Goal: Task Accomplishment & Management: Manage account settings

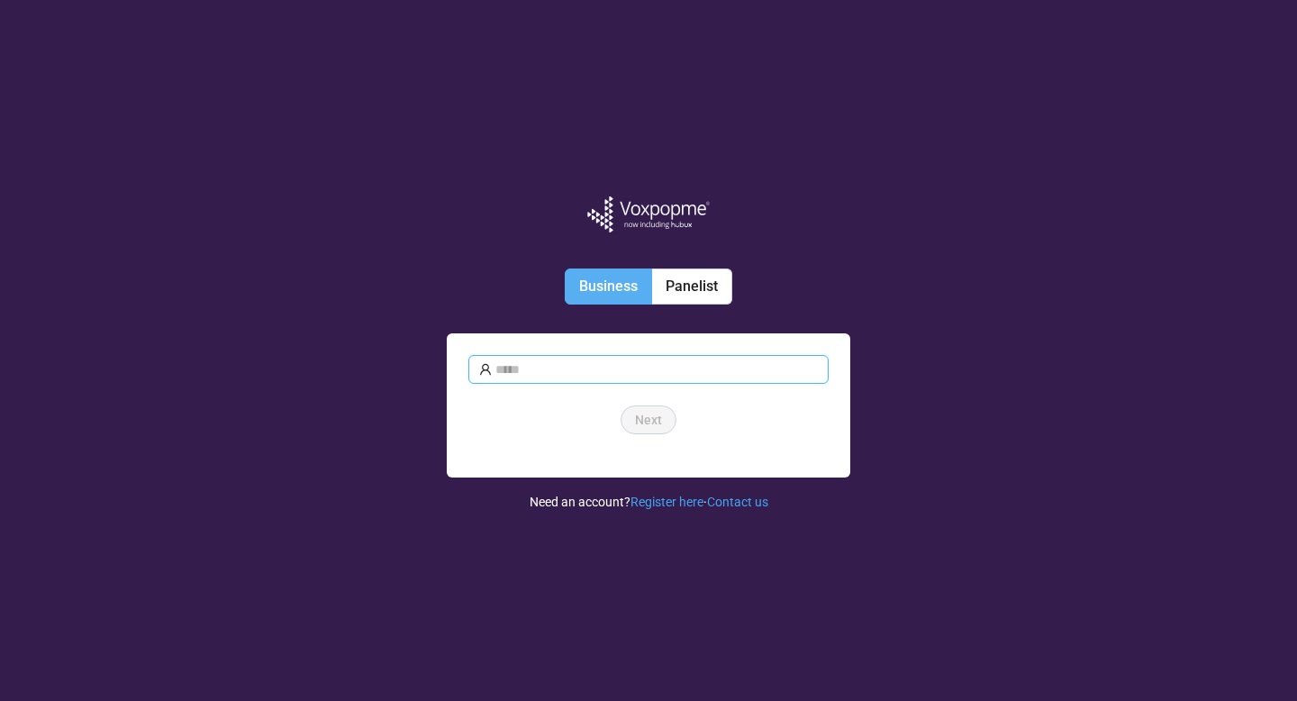
type input "**********"
click at [614, 283] on span "Business" at bounding box center [608, 285] width 59 height 17
click at [647, 422] on span "Next" at bounding box center [648, 420] width 27 height 20
type input "**********"
click at [649, 420] on span "Next" at bounding box center [648, 420] width 27 height 20
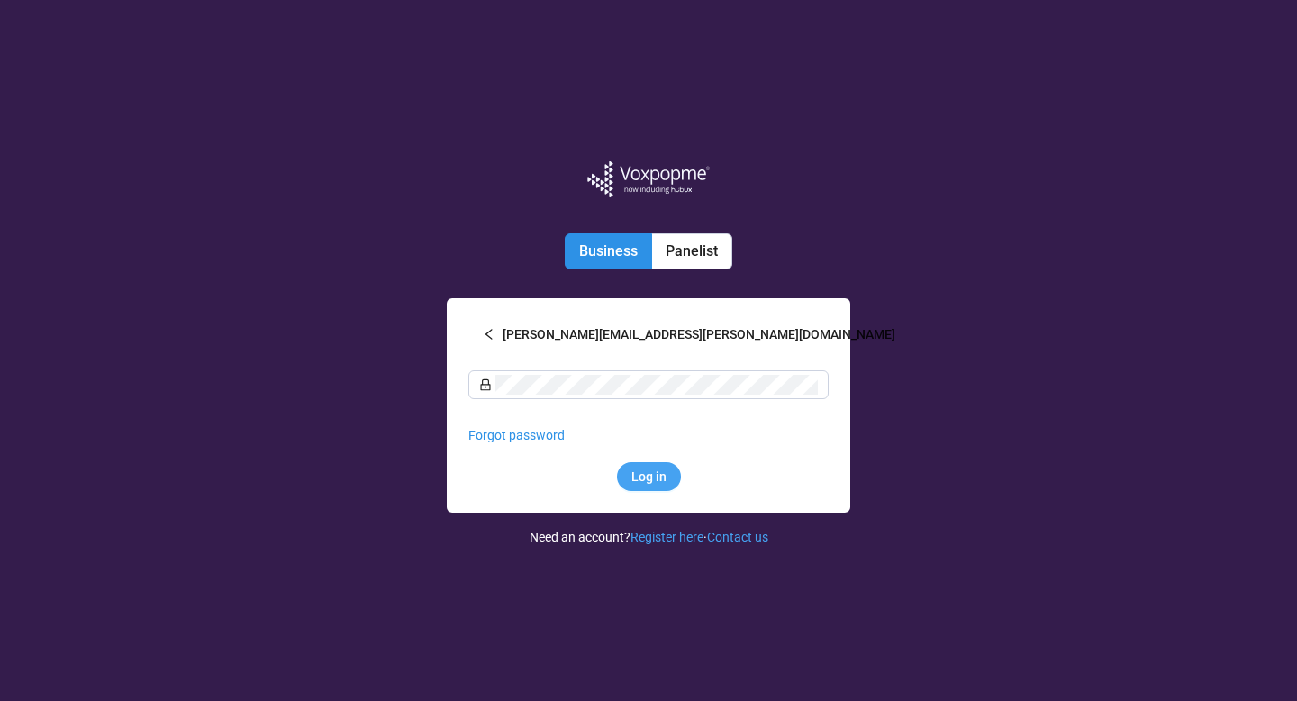
click at [654, 477] on span "Log in" at bounding box center [648, 477] width 35 height 20
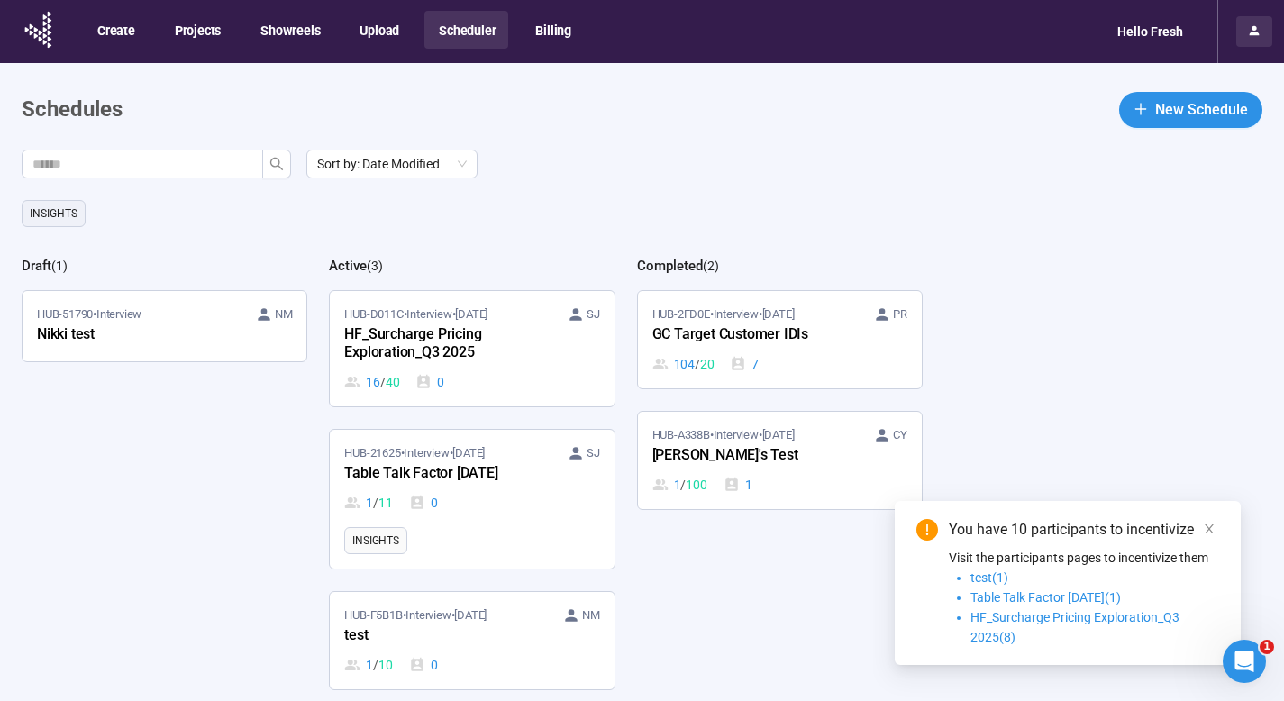
click at [1260, 38] on span at bounding box center [1254, 33] width 14 height 14
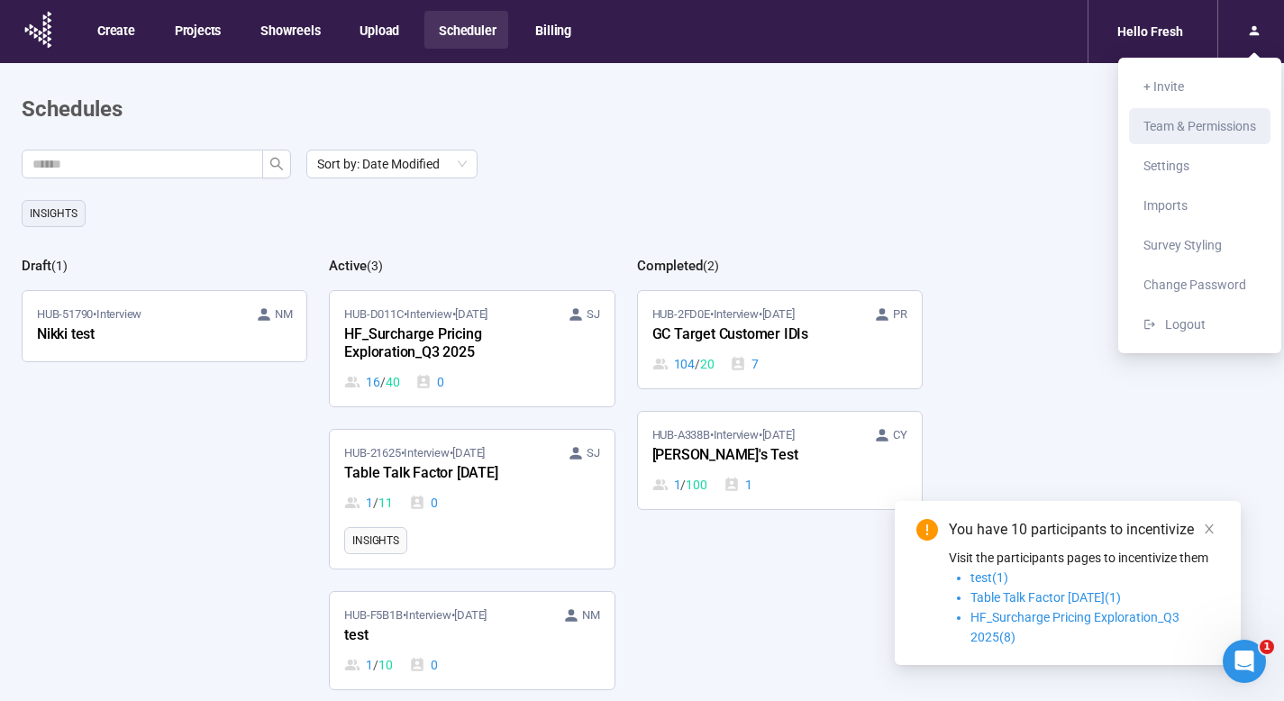
click at [1220, 119] on span "Team & Permissions" at bounding box center [1199, 126] width 113 height 14
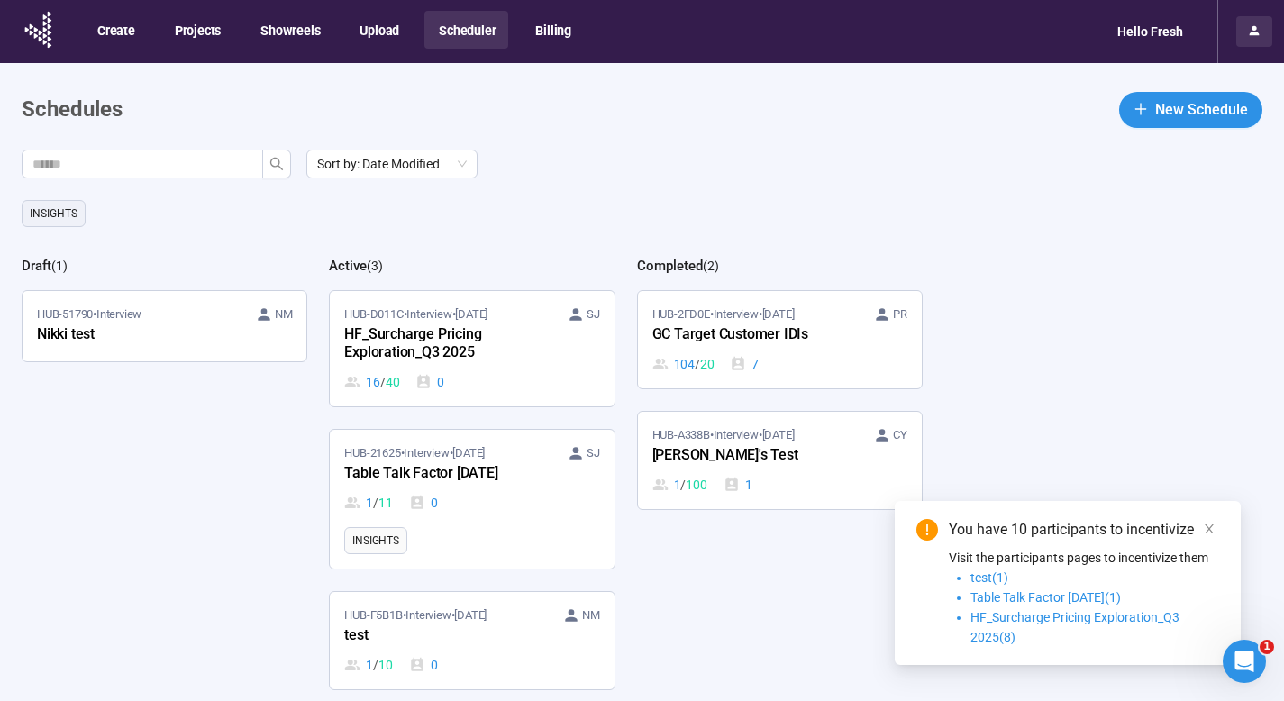
click at [1260, 32] on icon at bounding box center [1254, 30] width 14 height 14
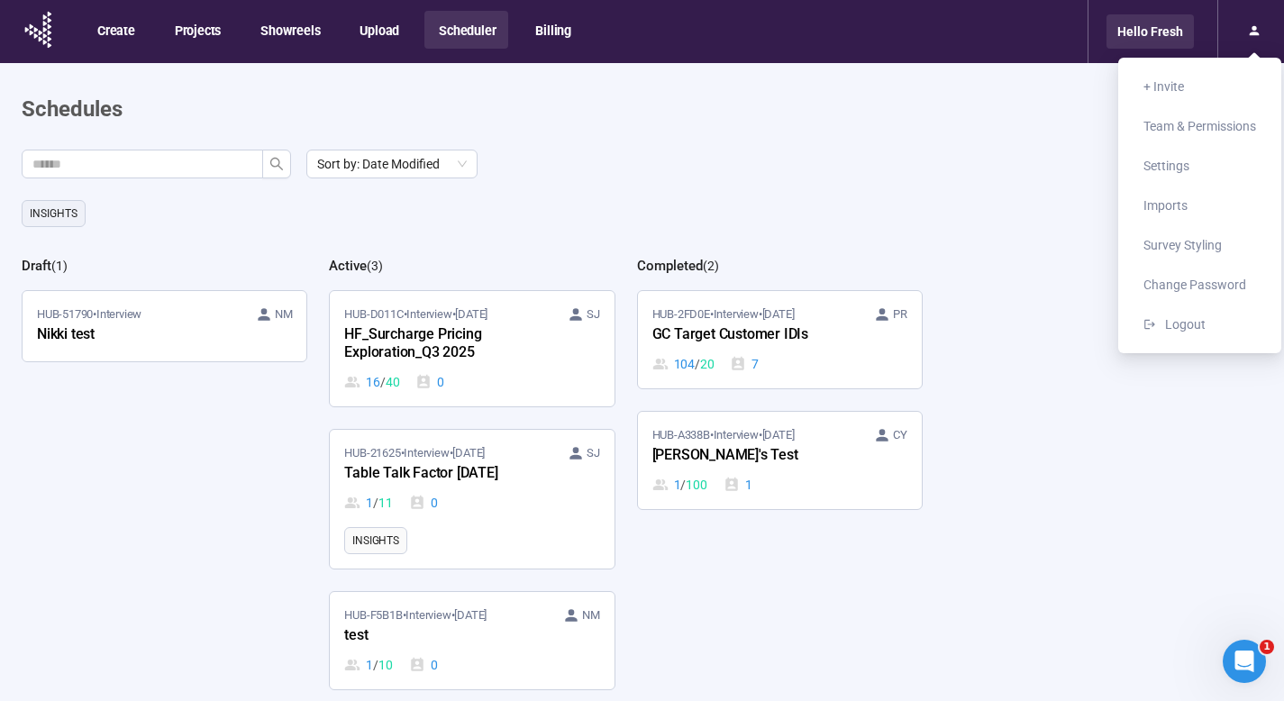
click at [1139, 39] on div "Hello Fresh" at bounding box center [1149, 31] width 87 height 34
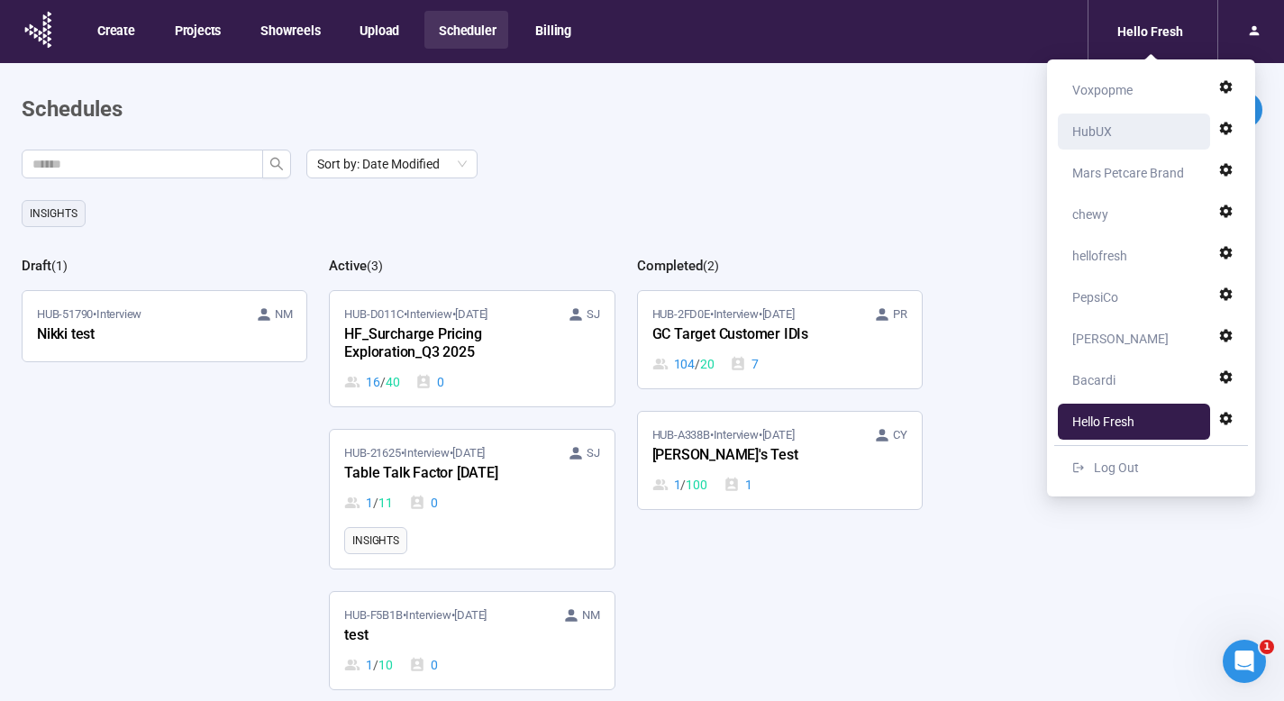
click at [1114, 135] on div "HubUX" at bounding box center [1138, 131] width 133 height 36
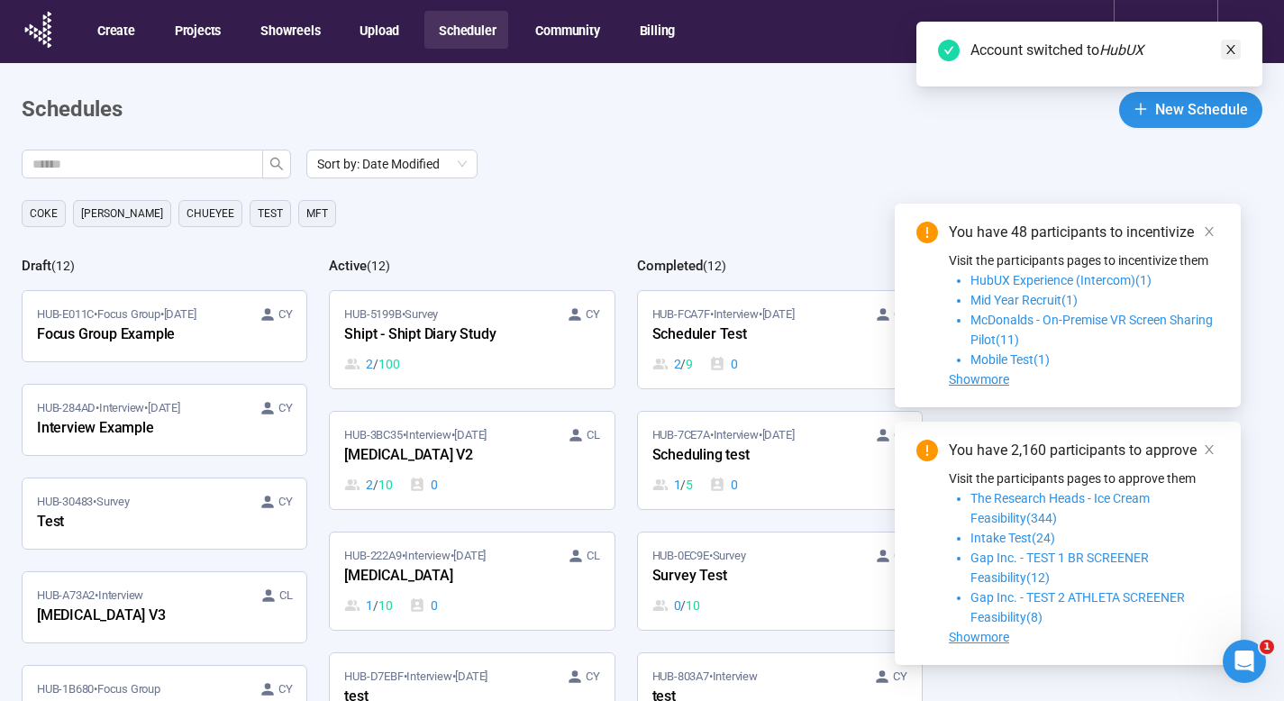
click at [1230, 43] on icon "close" at bounding box center [1230, 49] width 13 height 13
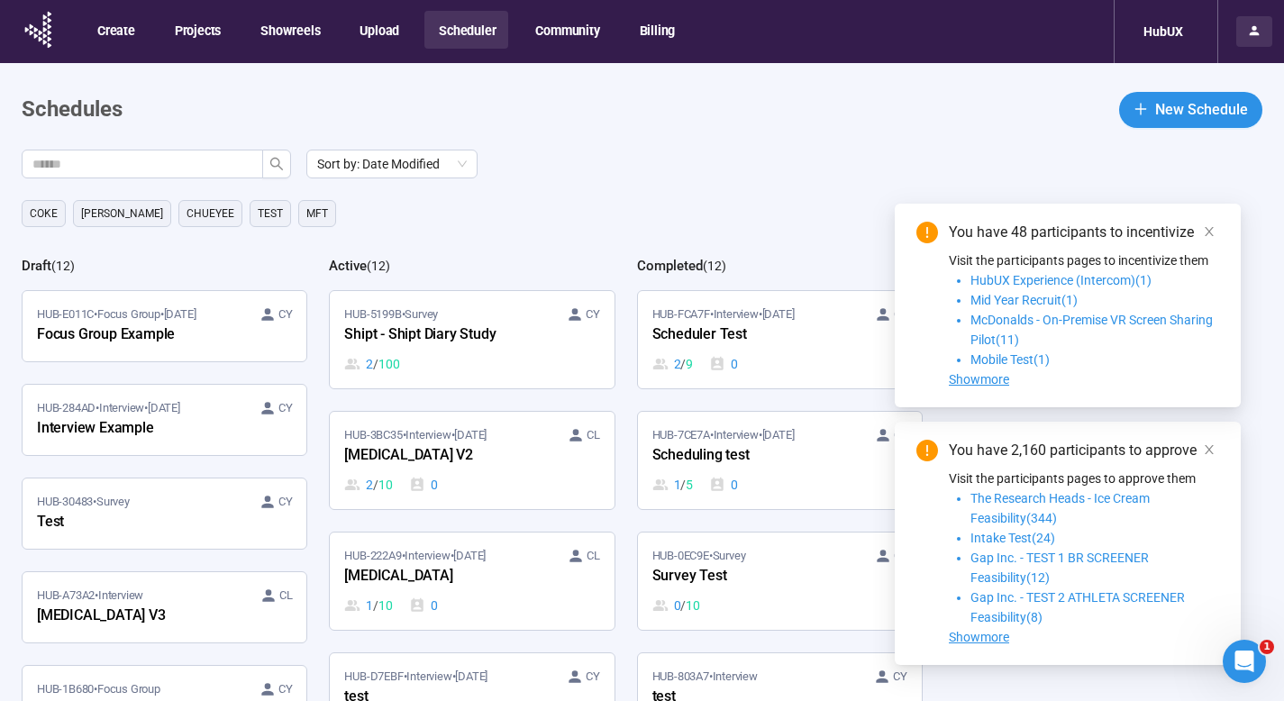
click at [1257, 33] on icon at bounding box center [1254, 31] width 10 height 10
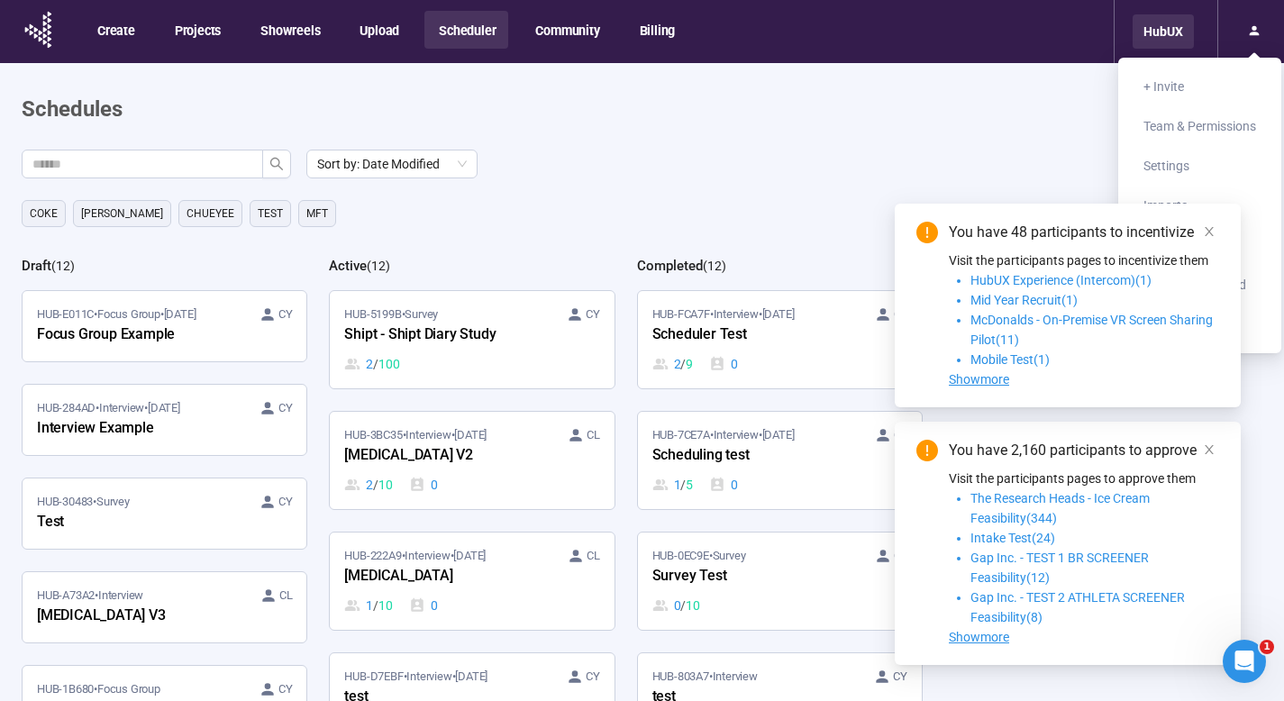
click at [1160, 43] on div "HubUX" at bounding box center [1162, 31] width 61 height 34
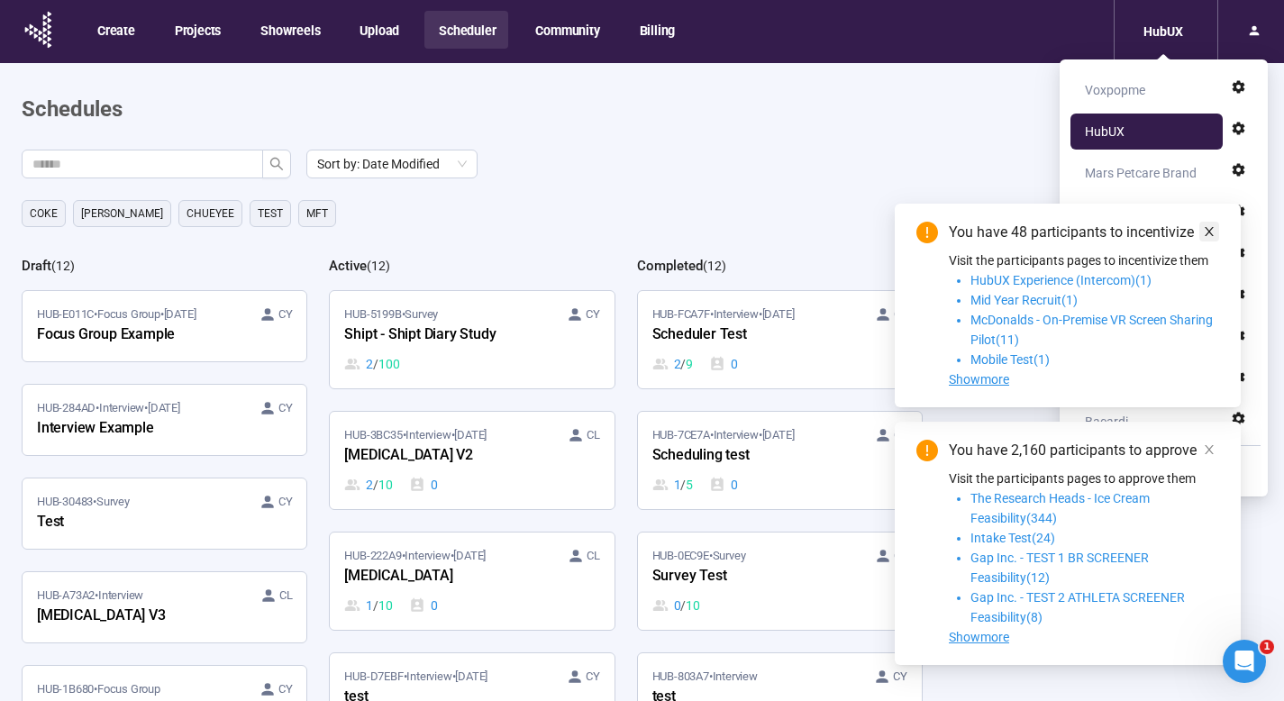
click at [1217, 232] on link at bounding box center [1209, 232] width 20 height 20
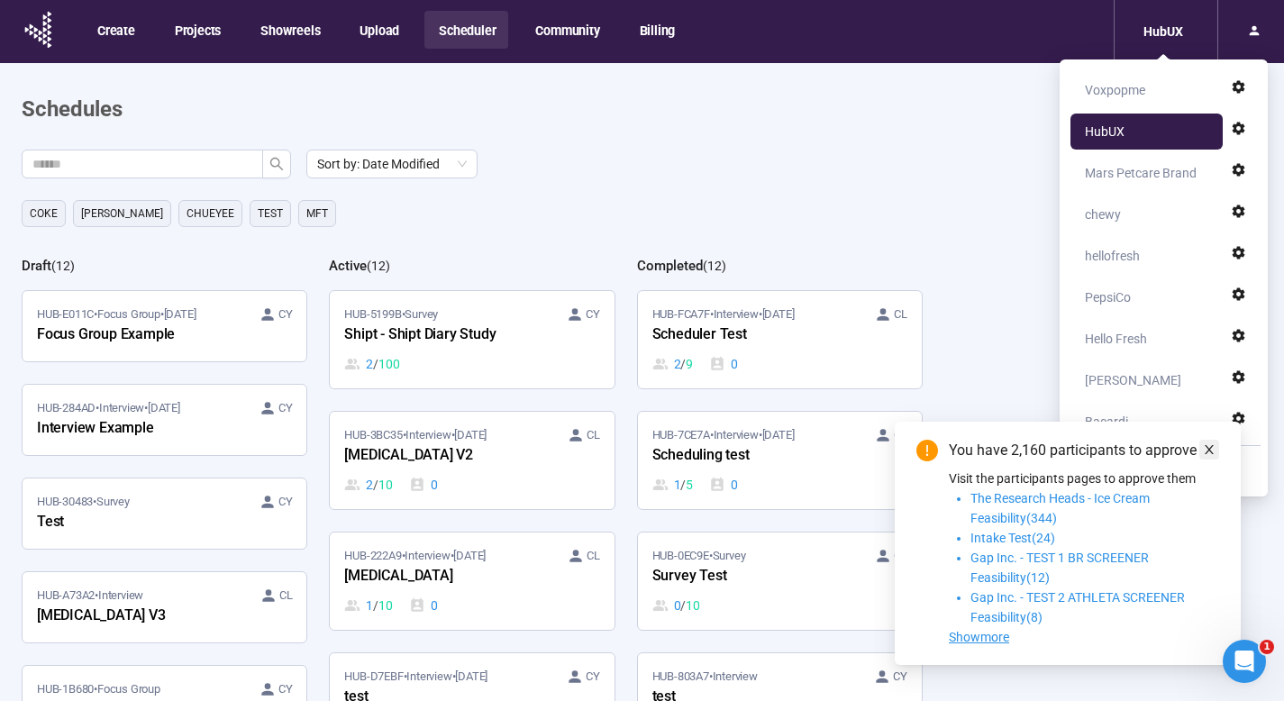
click at [1212, 448] on icon "close" at bounding box center [1209, 449] width 13 height 13
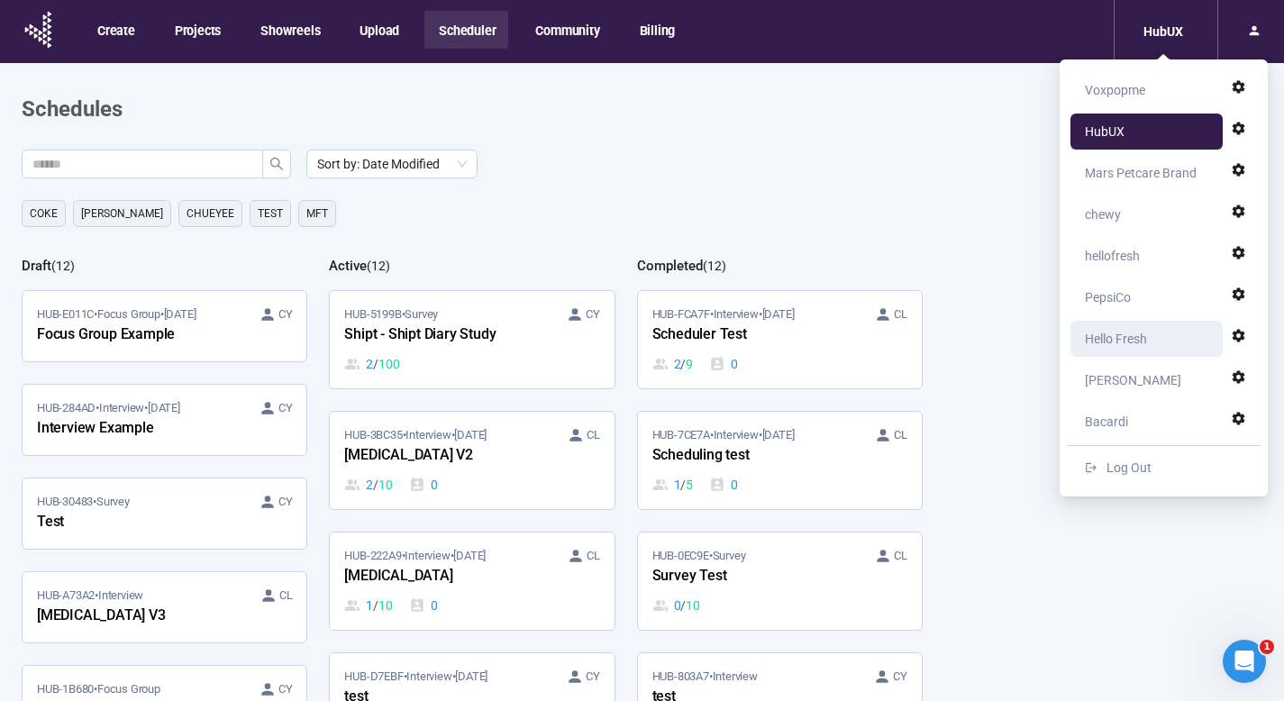
click at [1113, 326] on div "Hello Fresh" at bounding box center [1116, 339] width 62 height 36
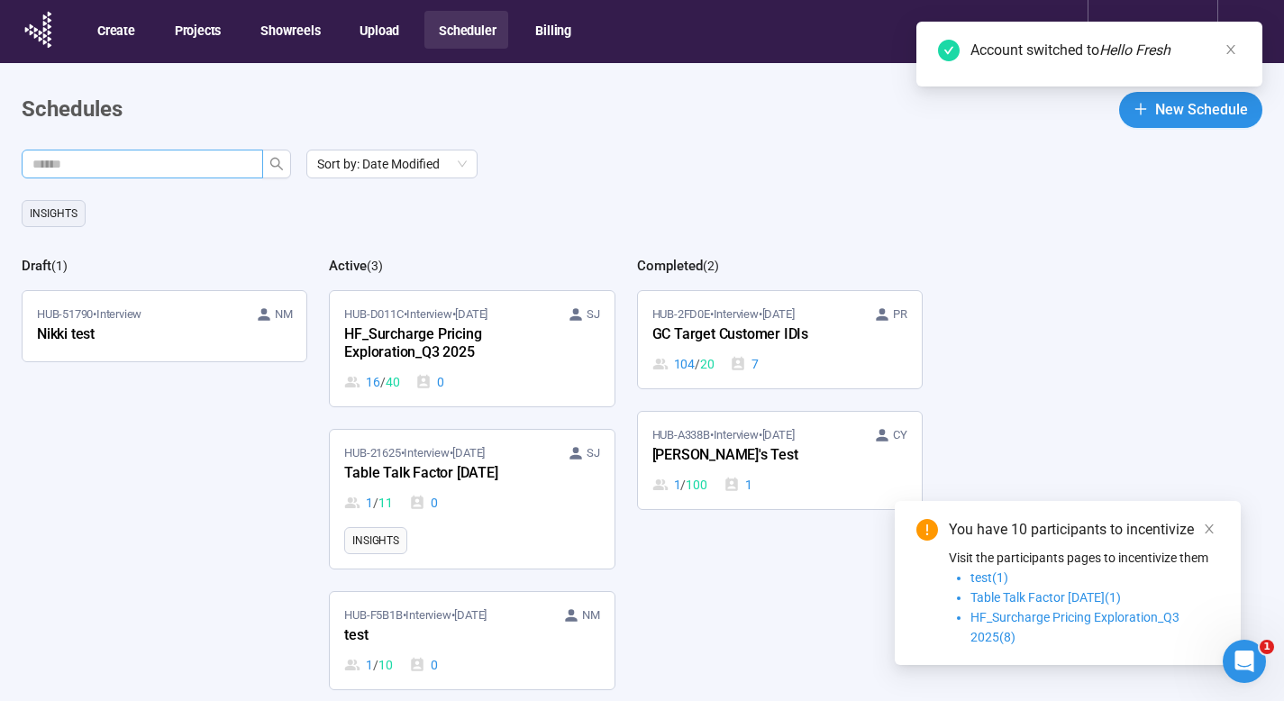
click at [218, 162] on input "text" at bounding box center [134, 164] width 205 height 20
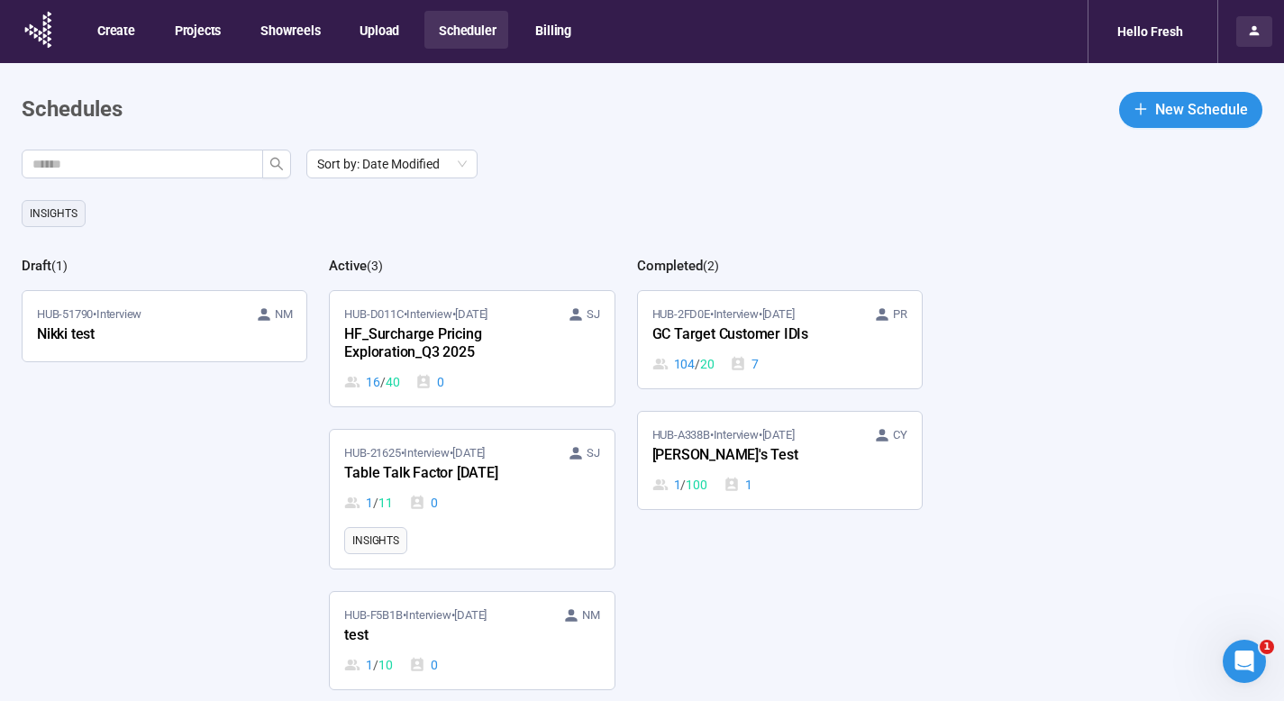
click at [1260, 26] on icon at bounding box center [1254, 30] width 14 height 14
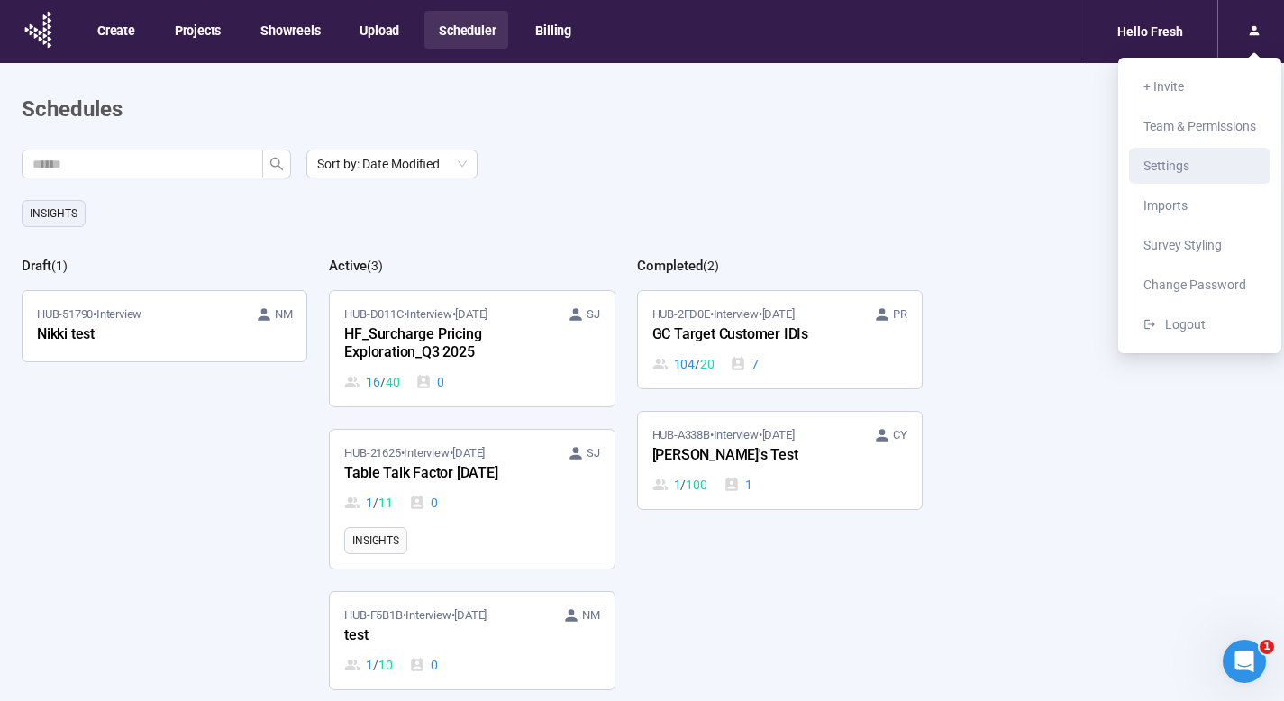
click at [1184, 171] on span "Settings" at bounding box center [1166, 166] width 46 height 14
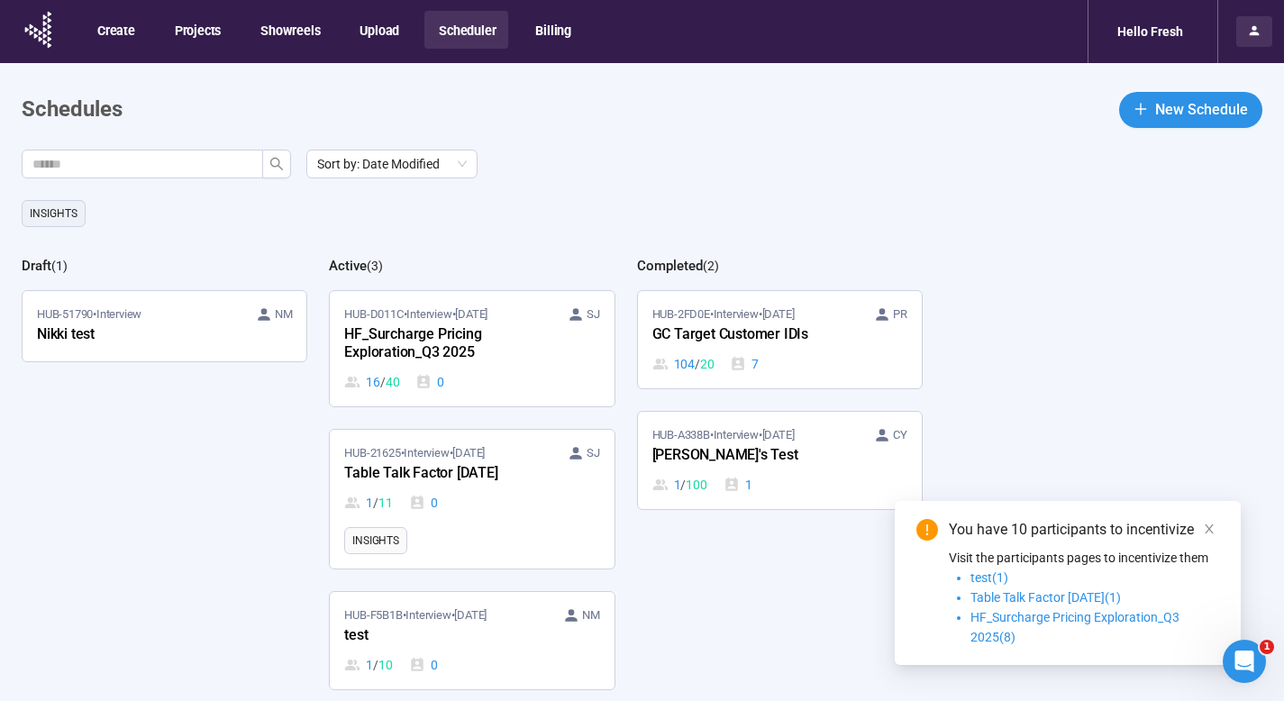
click at [1248, 23] on icon at bounding box center [1254, 30] width 14 height 14
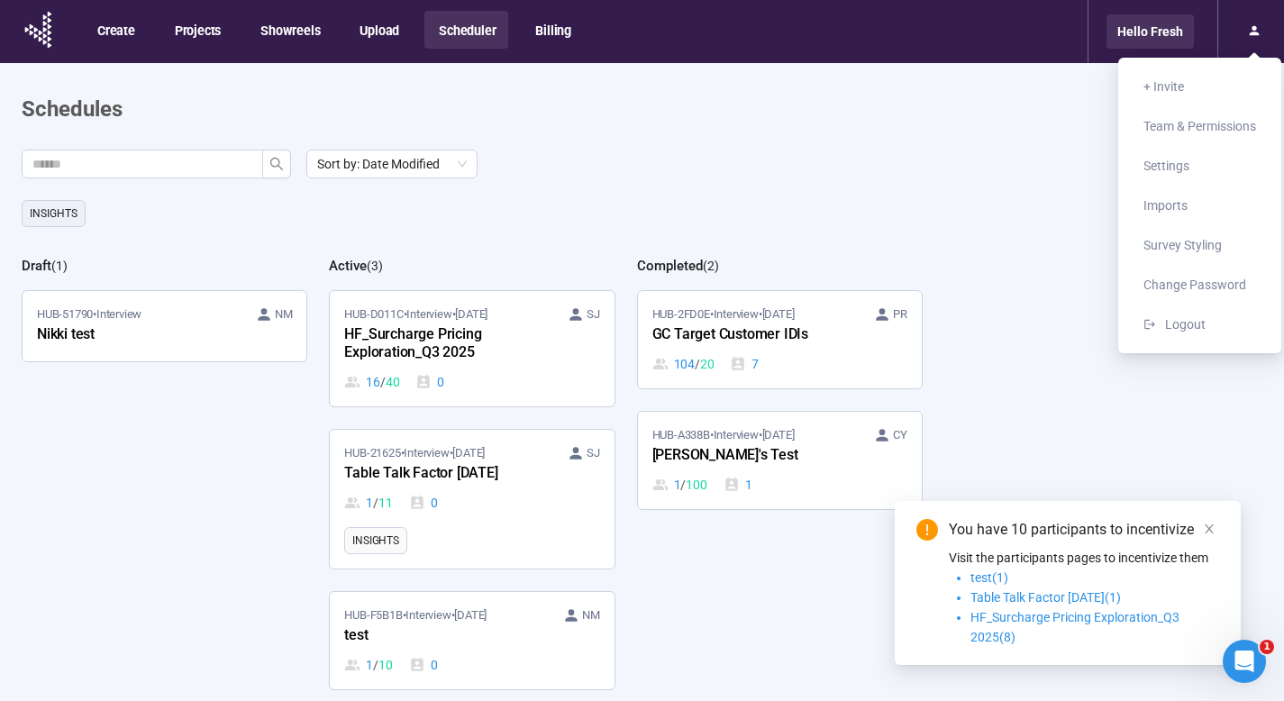
click at [1143, 39] on div "Hello Fresh" at bounding box center [1149, 31] width 87 height 34
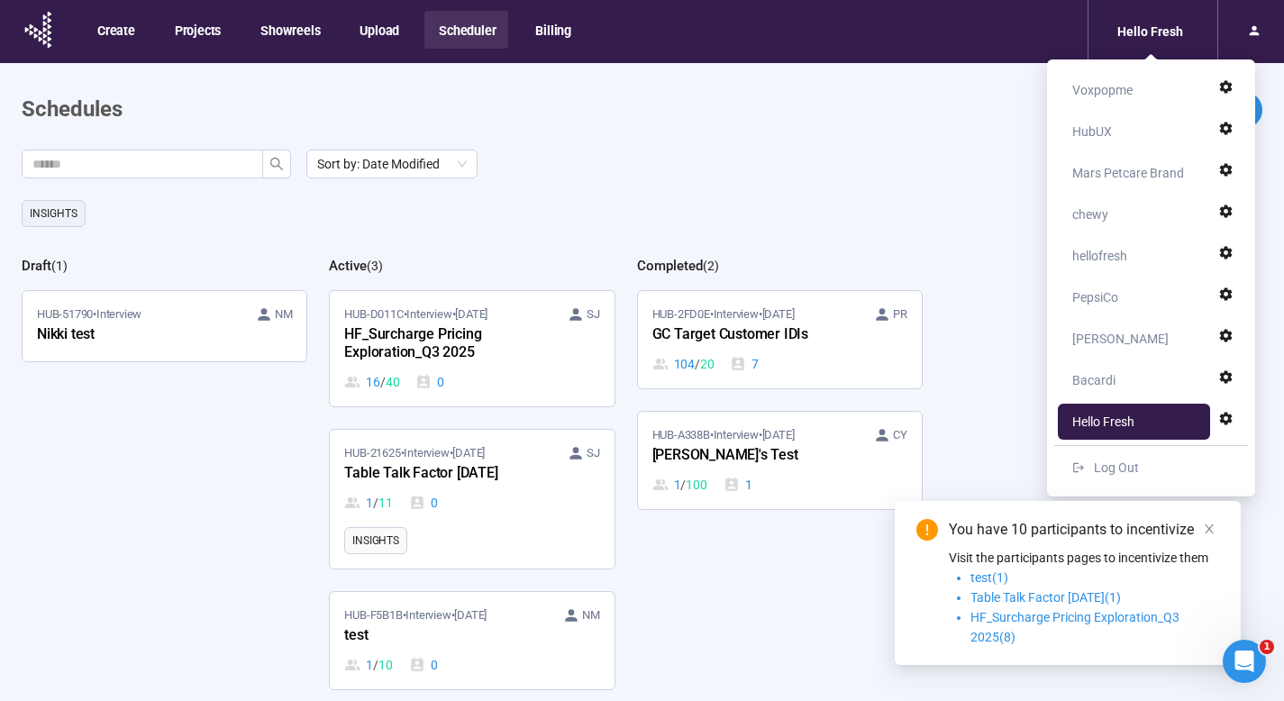
click at [571, 95] on header "Schedules New Schedule" at bounding box center [642, 110] width 1240 height 36
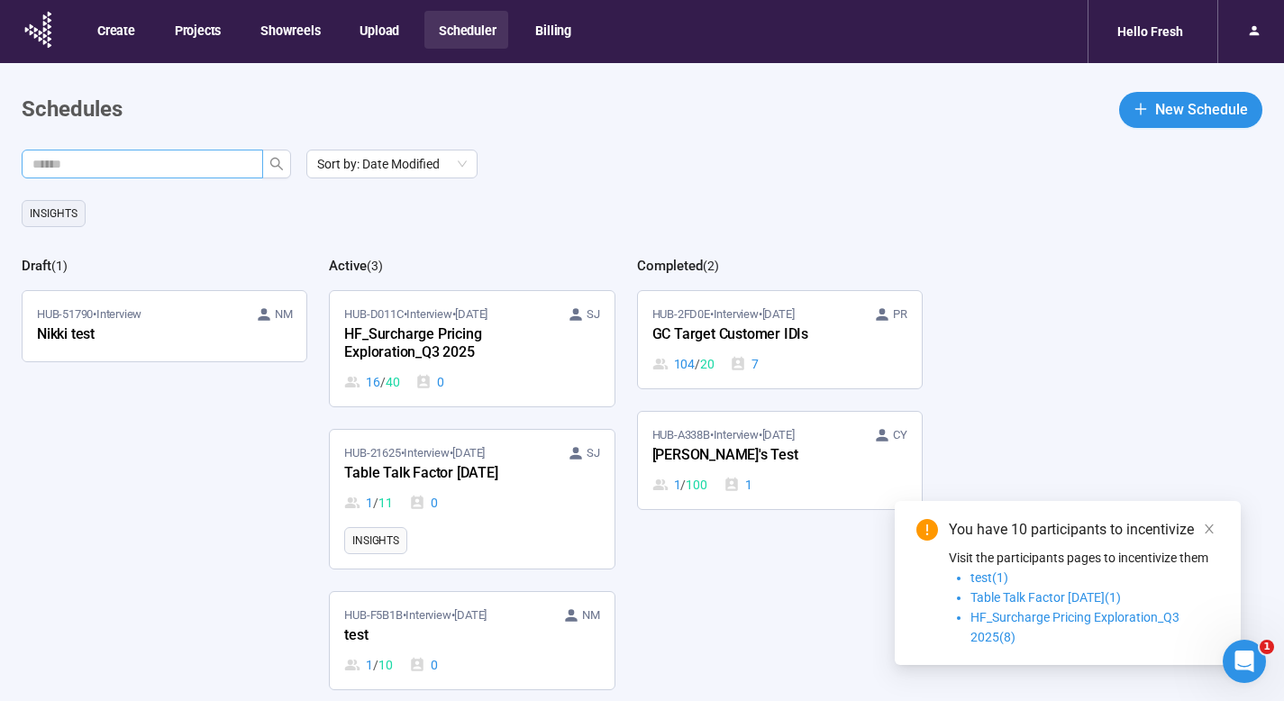
click at [259, 167] on span at bounding box center [142, 164] width 241 height 29
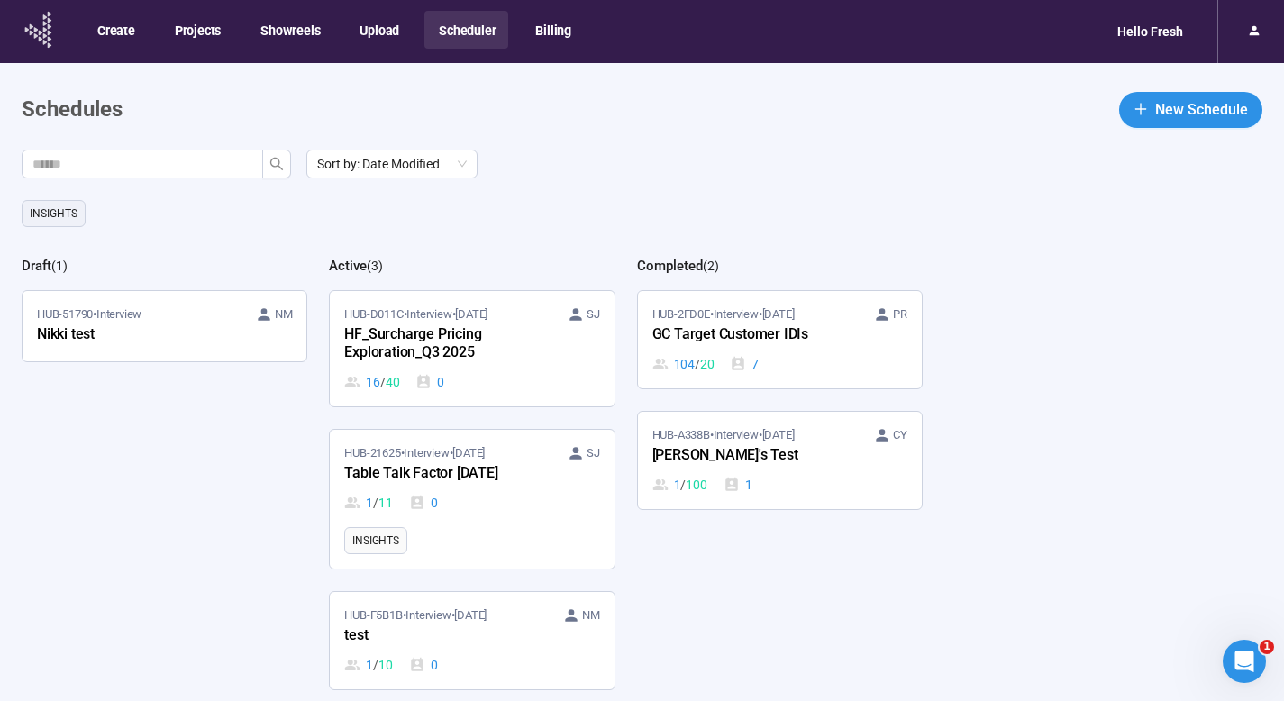
click at [50, 47] on icon at bounding box center [39, 29] width 45 height 47
